Goal: Check status: Check status

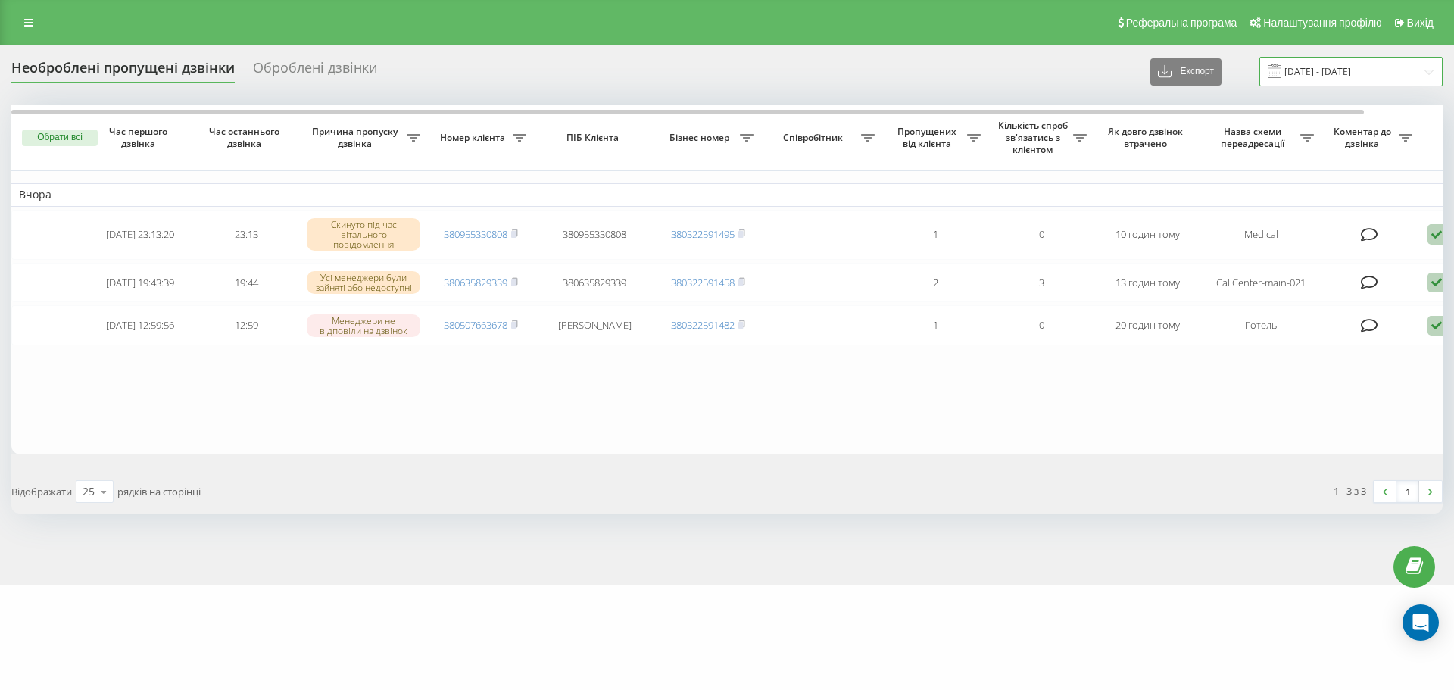
click at [1361, 73] on input "19.09.2025 - 19.09.2025" at bounding box center [1350, 72] width 183 height 30
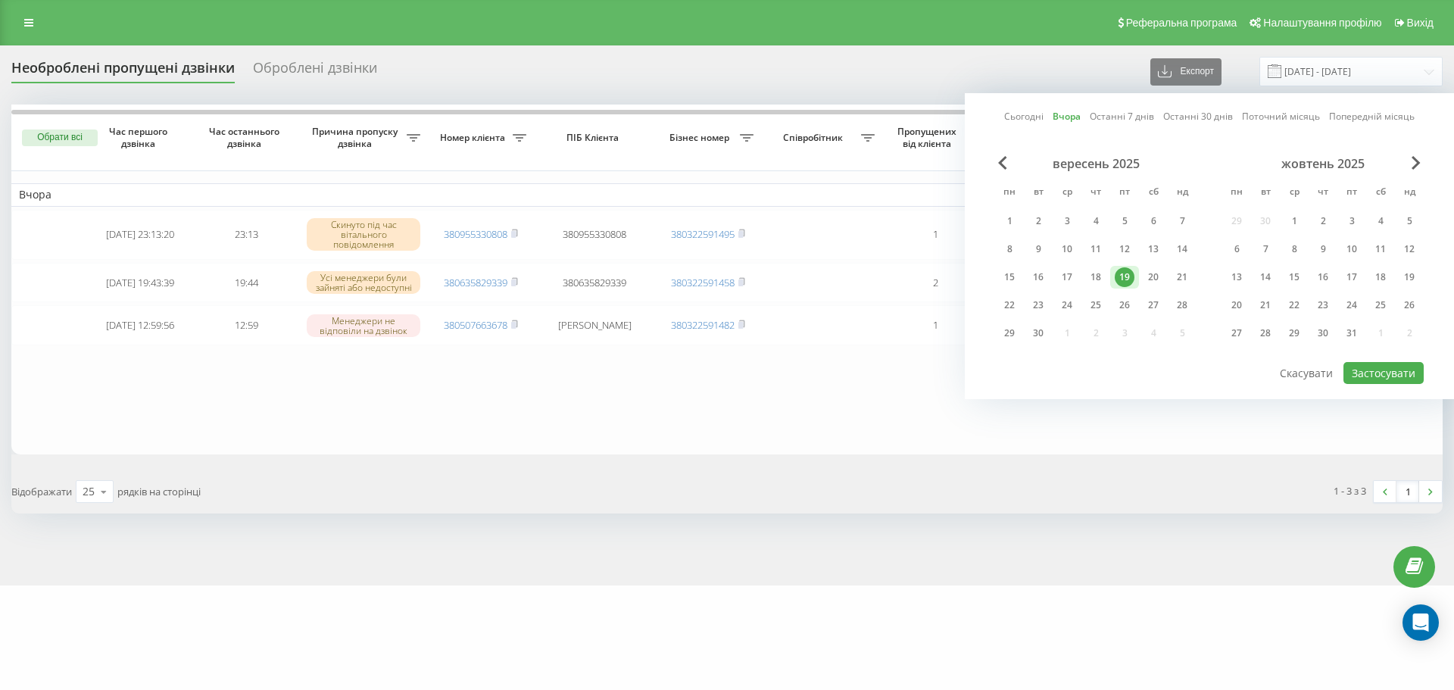
drag, startPoint x: 1129, startPoint y: 274, endPoint x: 1160, endPoint y: 276, distance: 30.3
click at [1129, 275] on div "19" at bounding box center [1125, 277] width 20 height 20
click at [1160, 276] on div "20" at bounding box center [1154, 277] width 20 height 20
click at [1378, 379] on button "Застосувати" at bounding box center [1384, 373] width 80 height 22
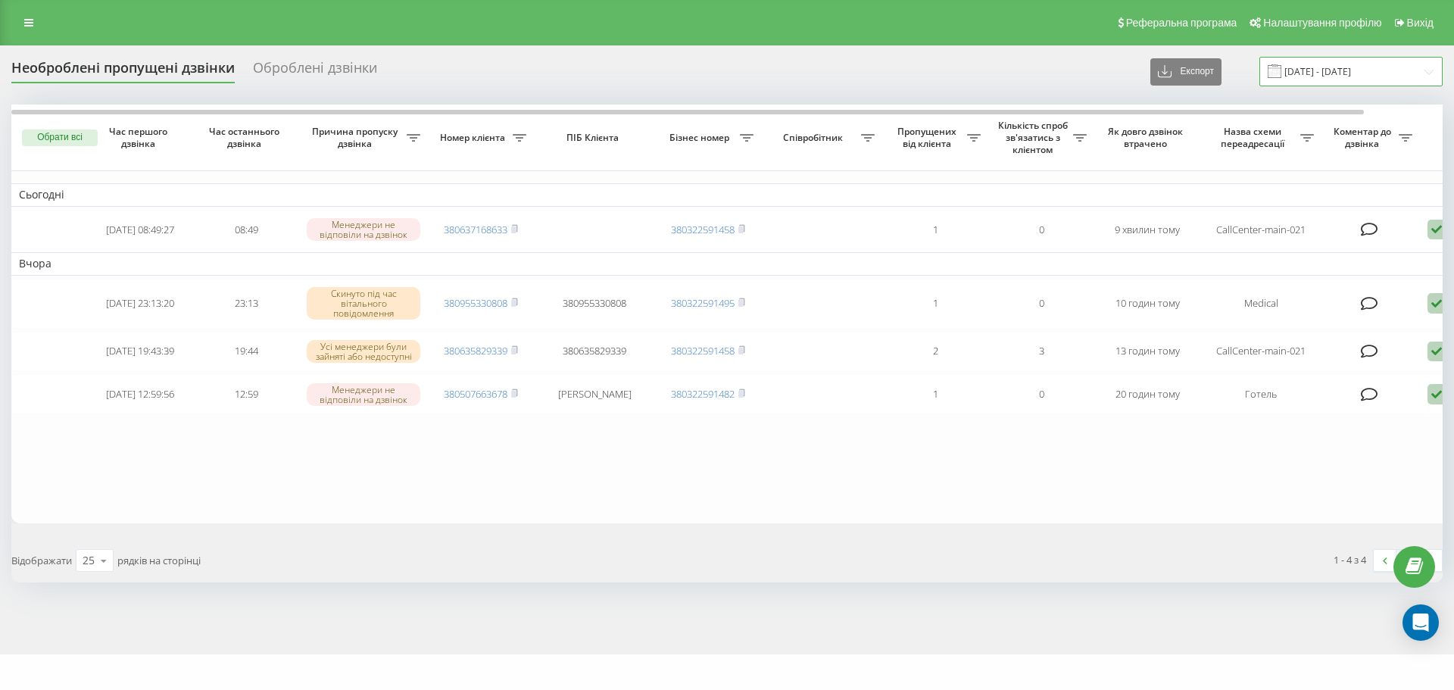
click at [1325, 73] on input "19.09.2025 - 20.09.2025" at bounding box center [1350, 72] width 183 height 30
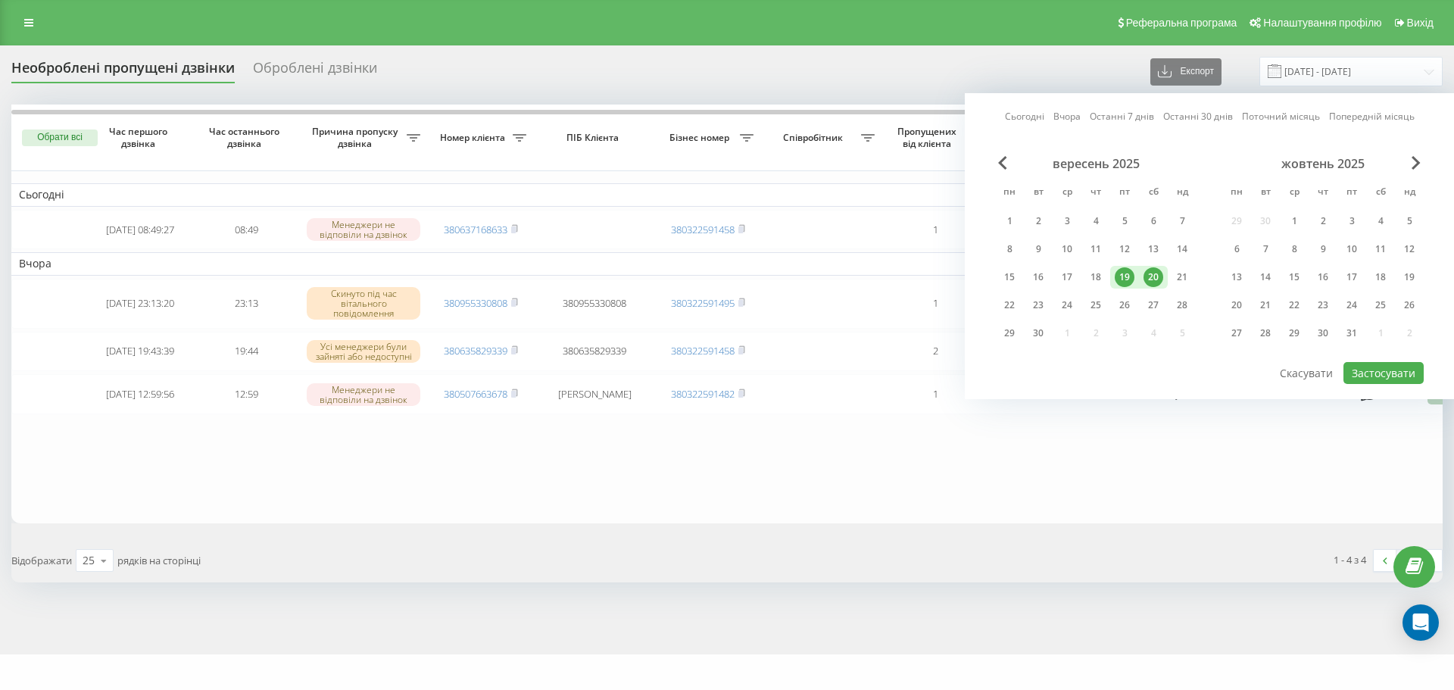
drag, startPoint x: 1155, startPoint y: 277, endPoint x: 1266, endPoint y: 345, distance: 129.5
click at [1159, 277] on div "20" at bounding box center [1154, 277] width 20 height 20
click at [1396, 374] on button "Застосувати" at bounding box center [1384, 373] width 80 height 22
type input "[DATE] - [DATE]"
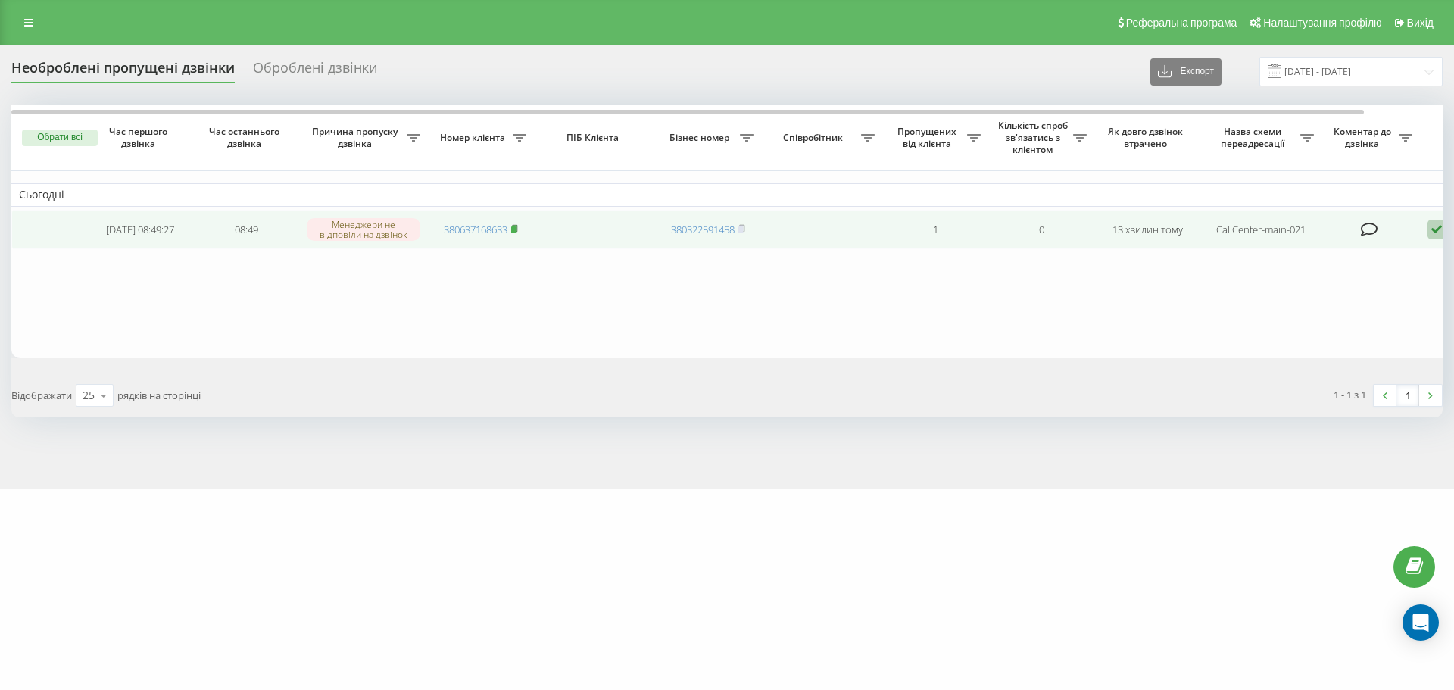
click at [516, 229] on rect at bounding box center [513, 229] width 5 height 7
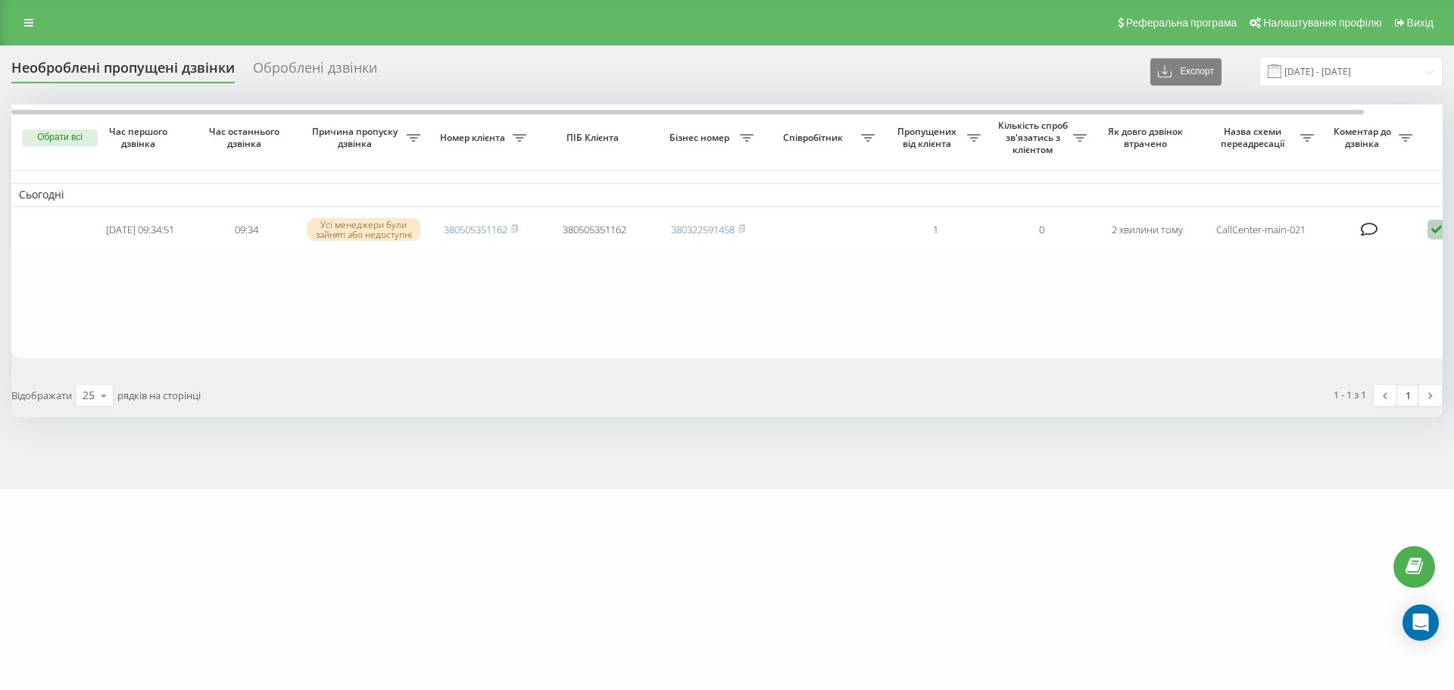
click at [303, 571] on div "emilyresort.com.ua Проекти emilyresort.com.ua Дашборд Центр звернень Журнал дзв…" at bounding box center [727, 345] width 1454 height 690
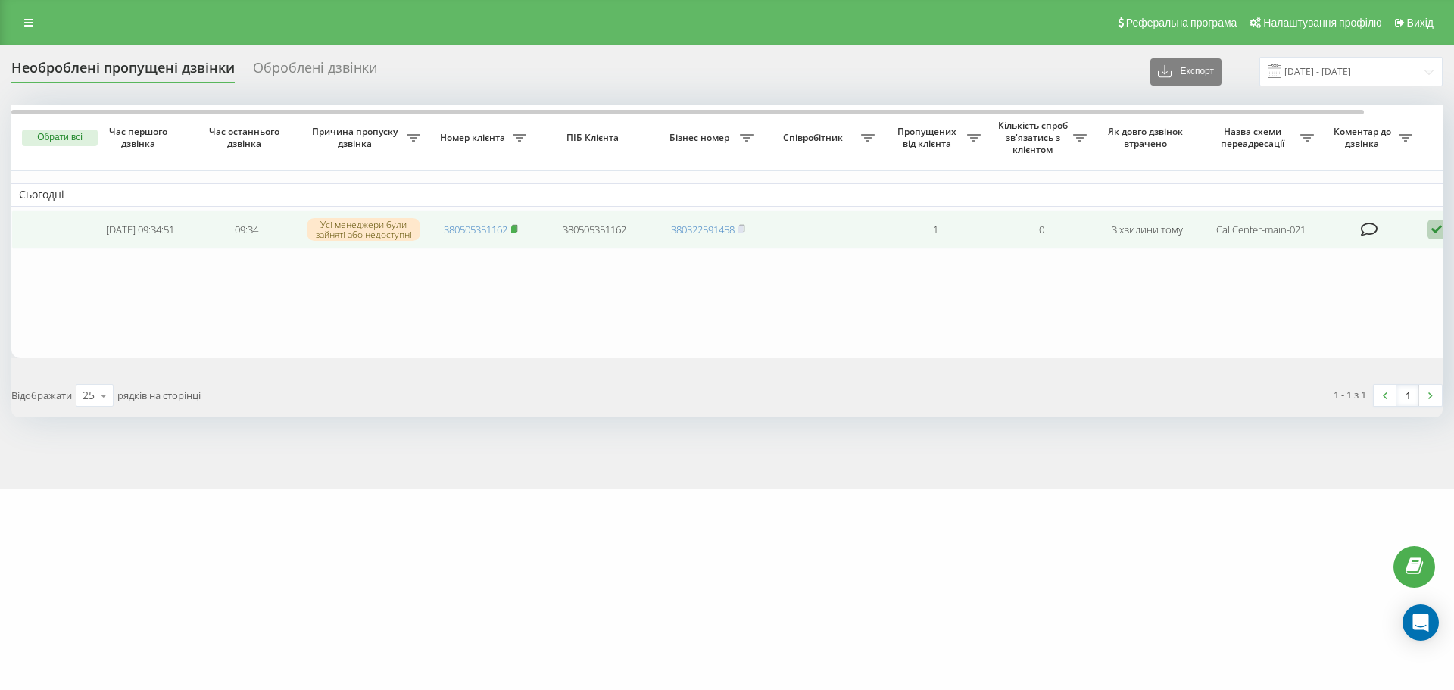
click at [518, 230] on icon at bounding box center [514, 228] width 7 height 9
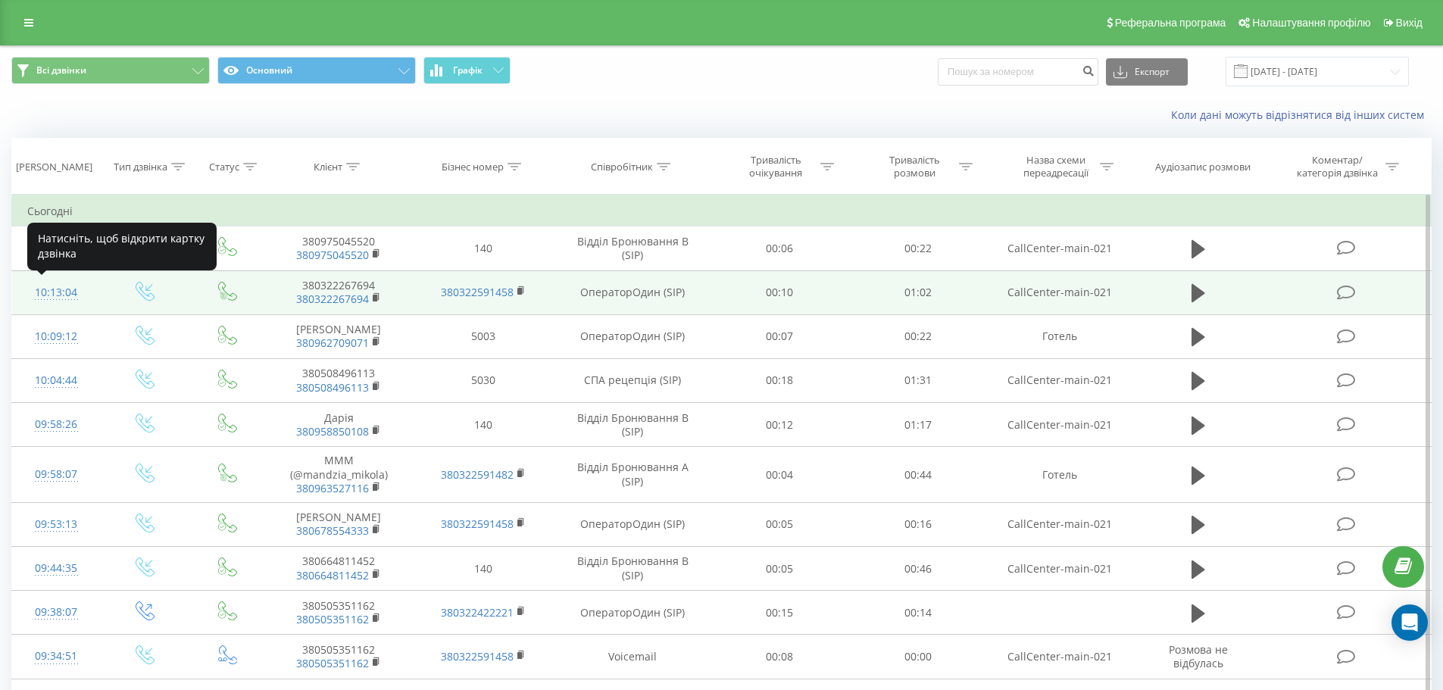
click at [44, 292] on div "10:13:04" at bounding box center [56, 293] width 58 height 30
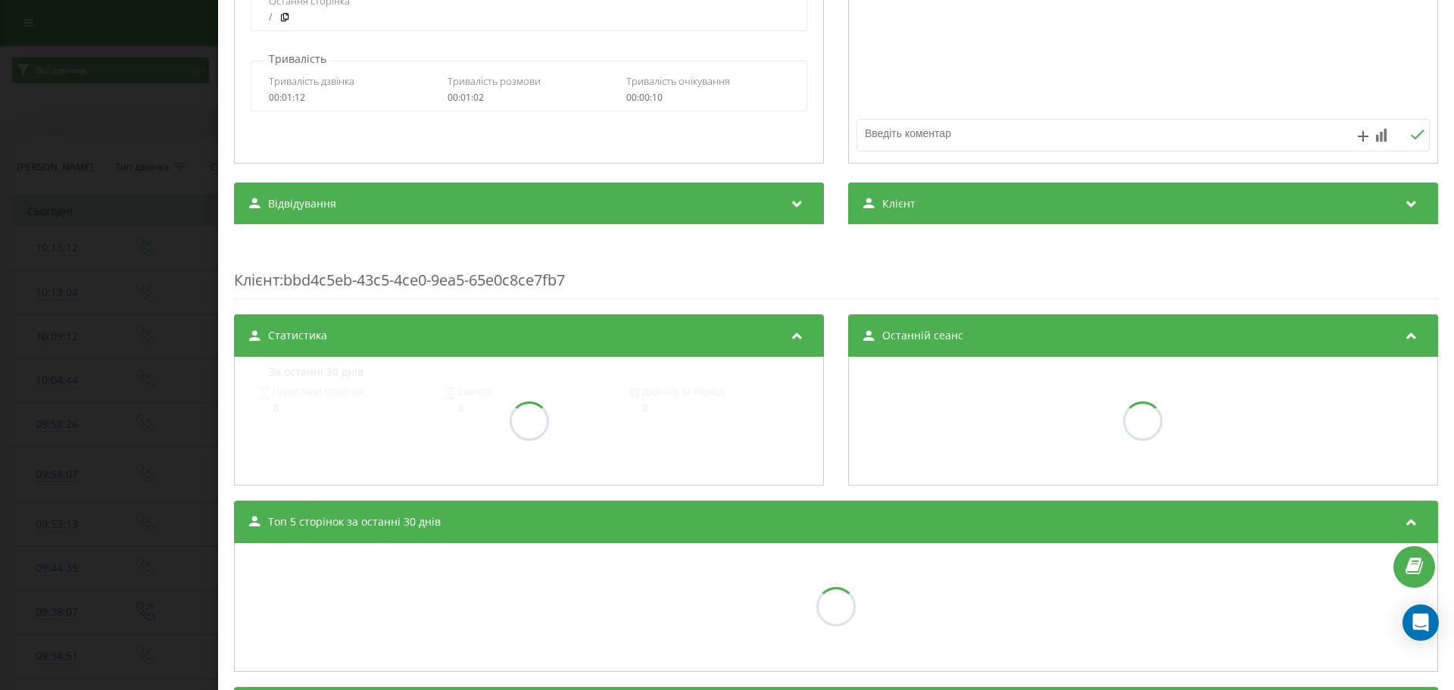
scroll to position [379, 0]
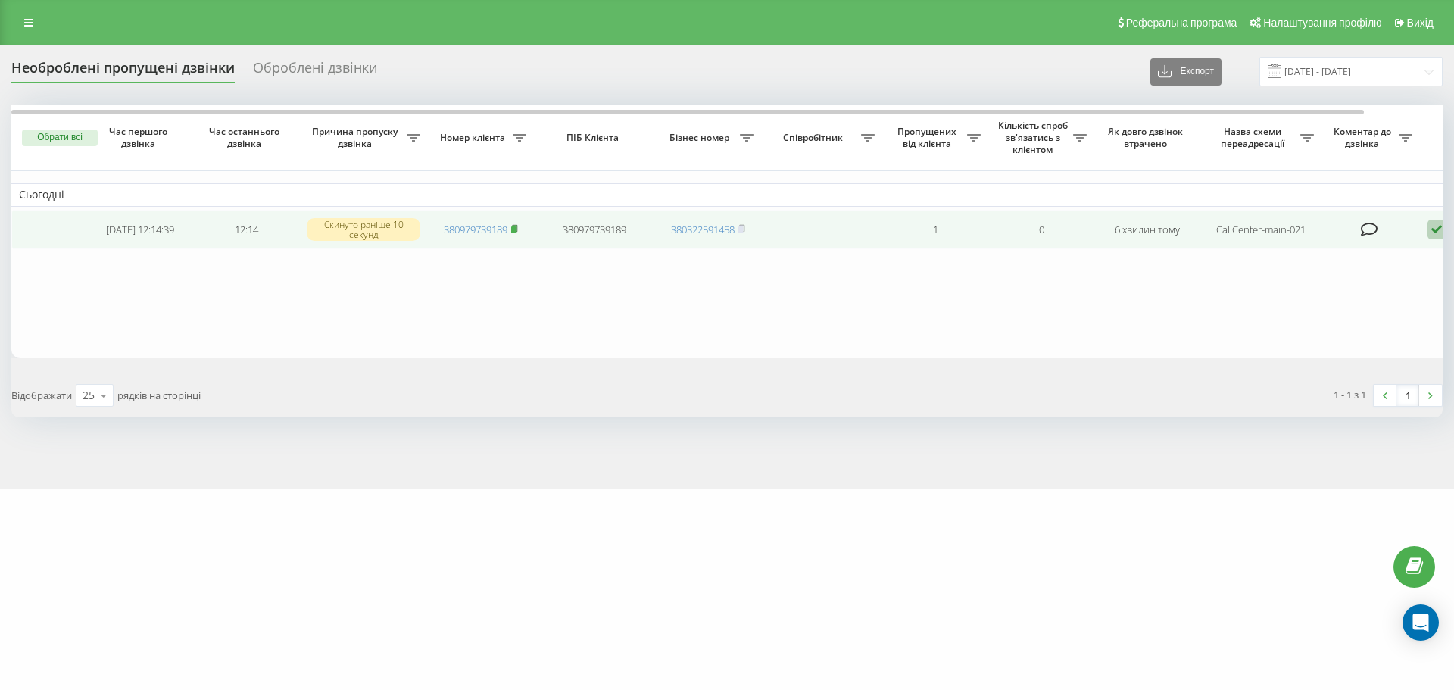
click at [516, 229] on rect at bounding box center [513, 229] width 5 height 7
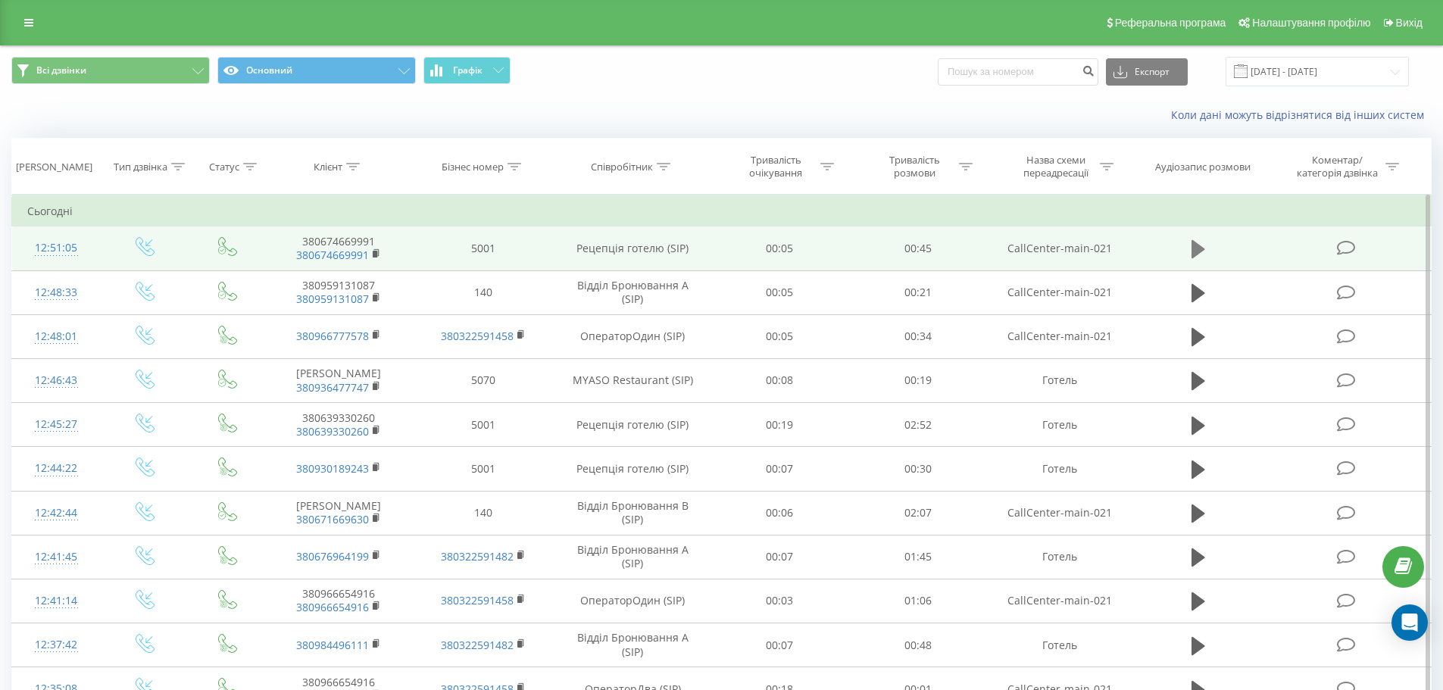
click at [1198, 246] on icon at bounding box center [1198, 249] width 14 height 18
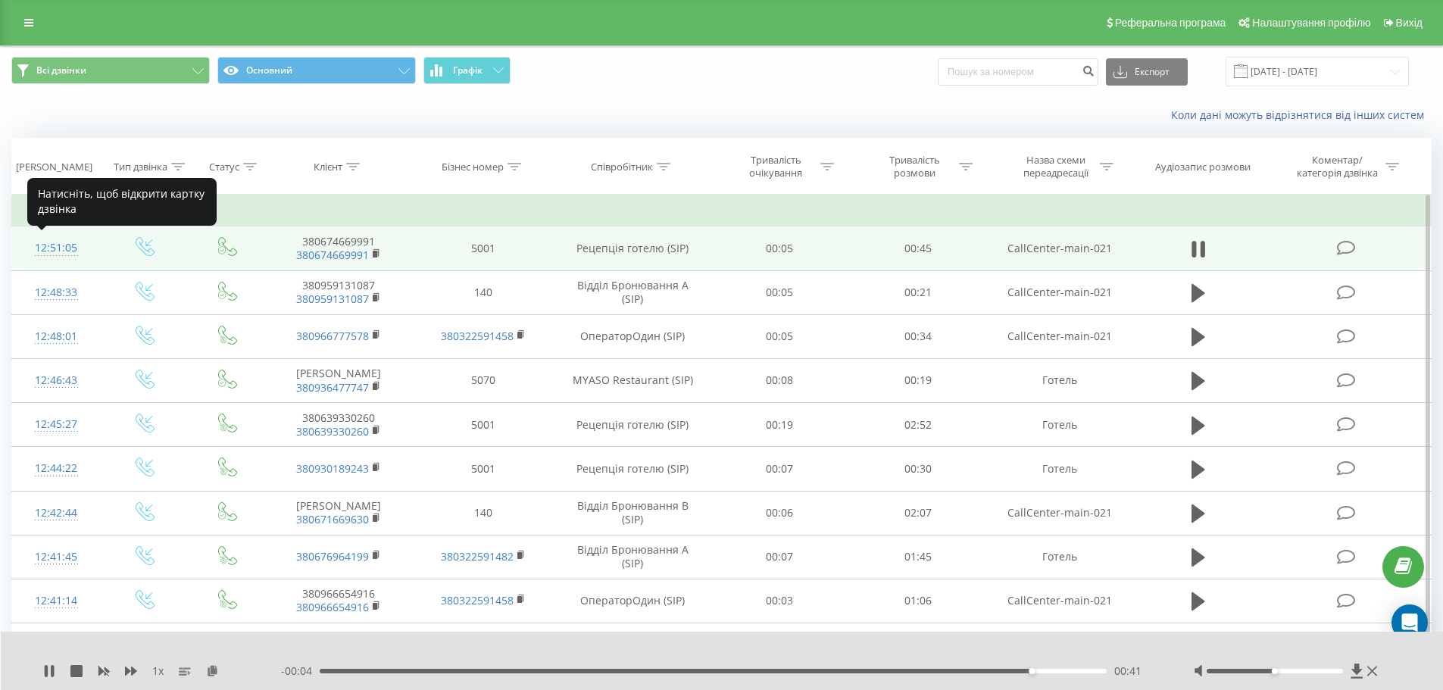
click at [48, 251] on div "12:51:05" at bounding box center [56, 248] width 58 height 30
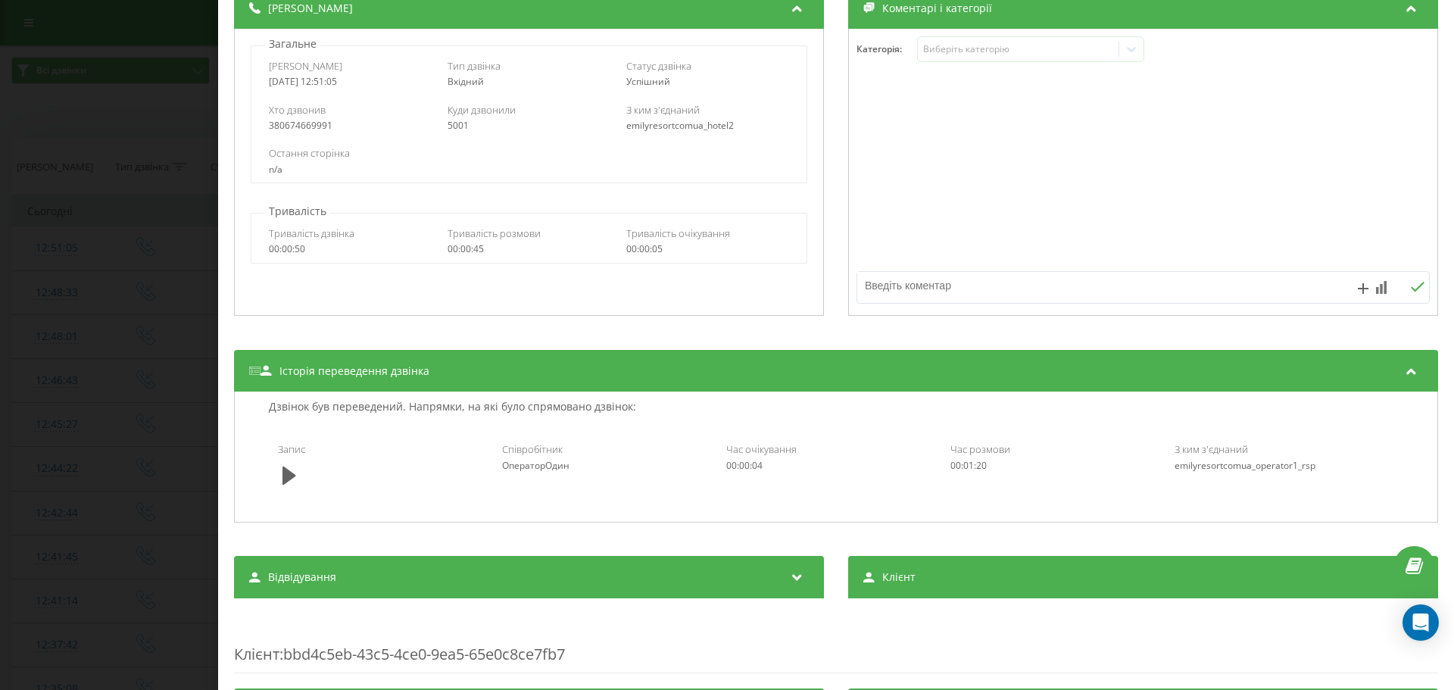
scroll to position [227, 0]
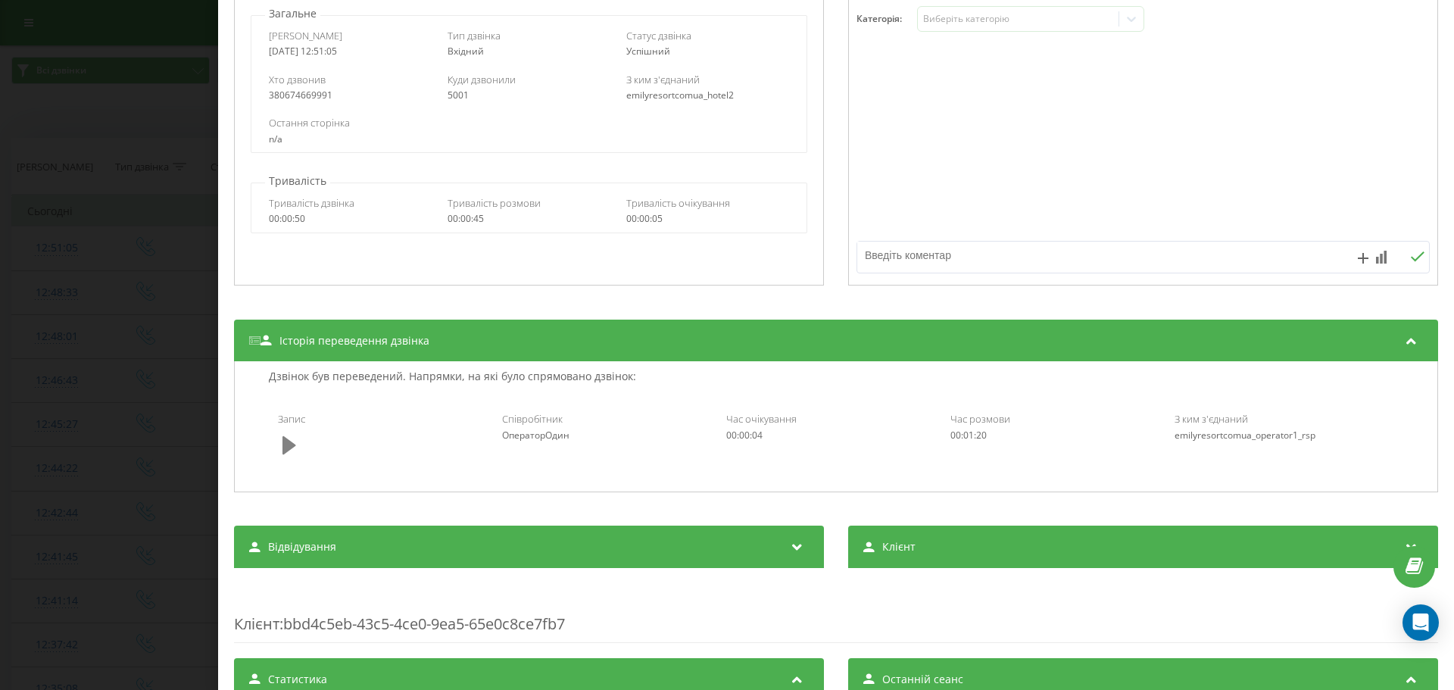
click at [286, 445] on icon at bounding box center [289, 444] width 14 height 18
